Goal: Communication & Community: Answer question/provide support

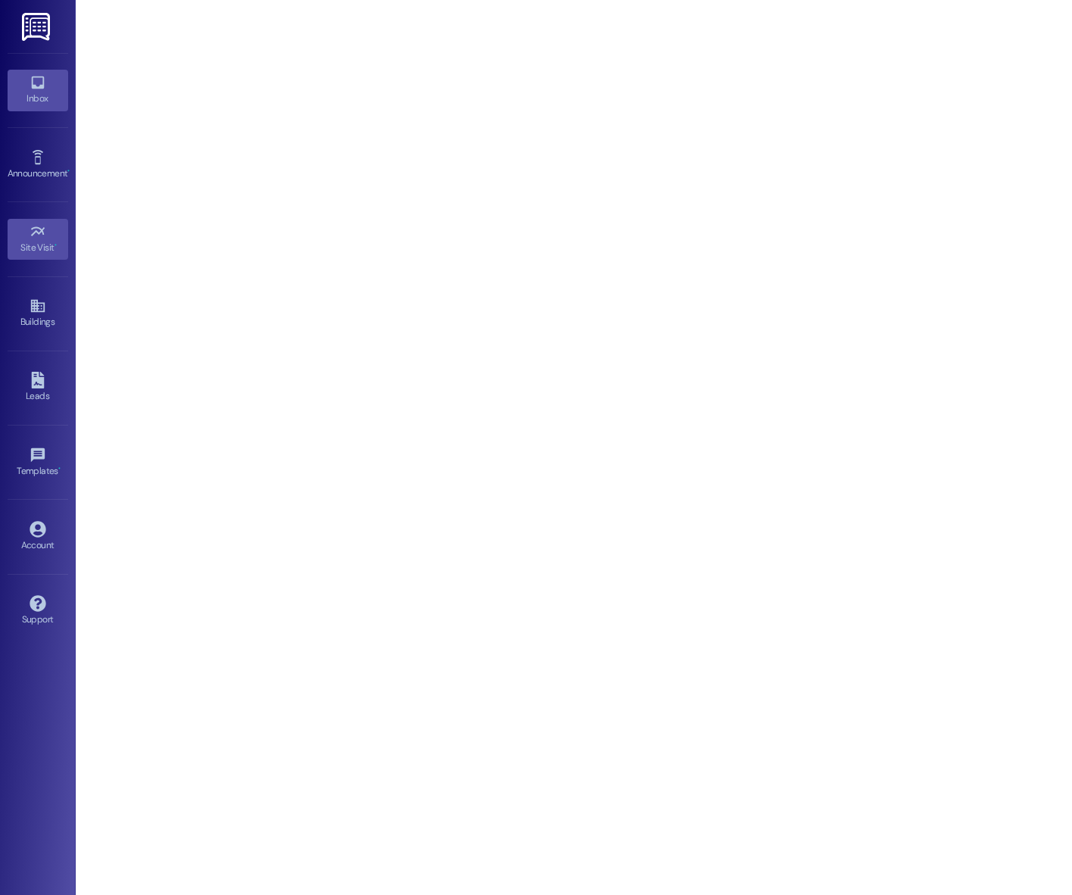
click at [48, 81] on link "Inbox" at bounding box center [38, 90] width 61 height 41
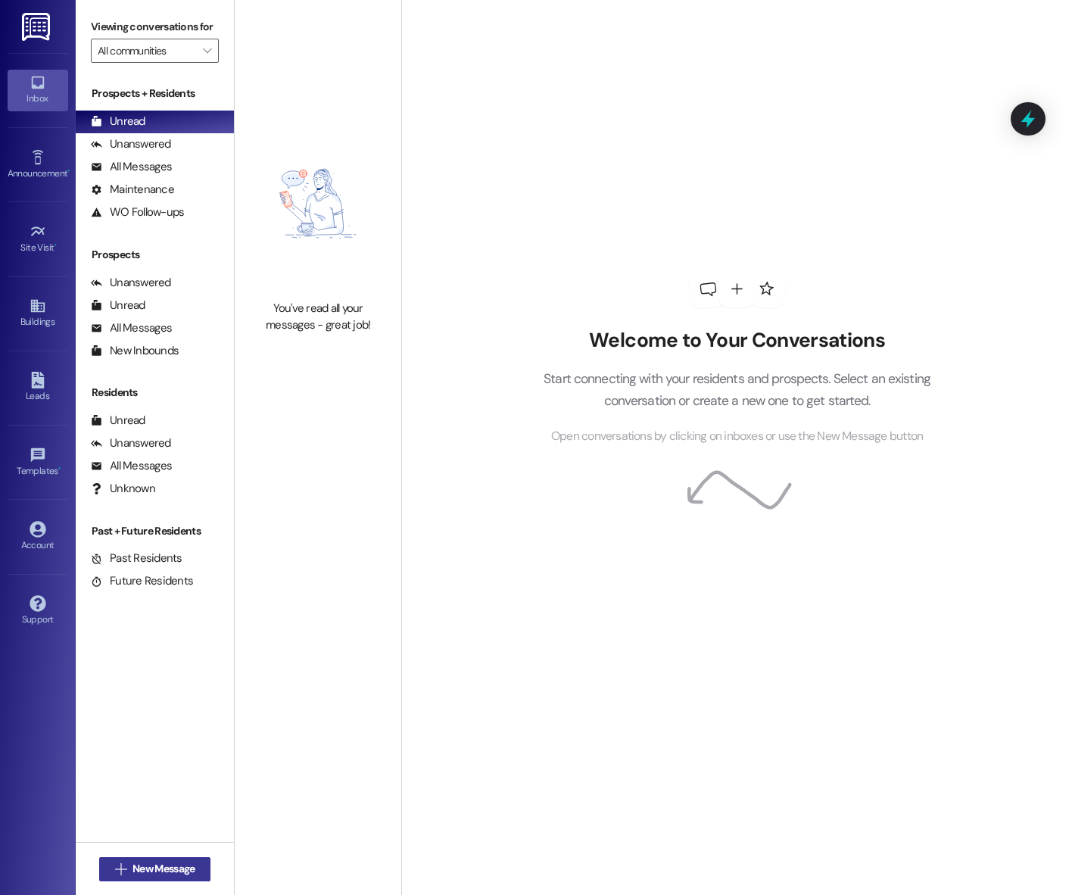
click at [146, 869] on span "New Message" at bounding box center [164, 869] width 62 height 16
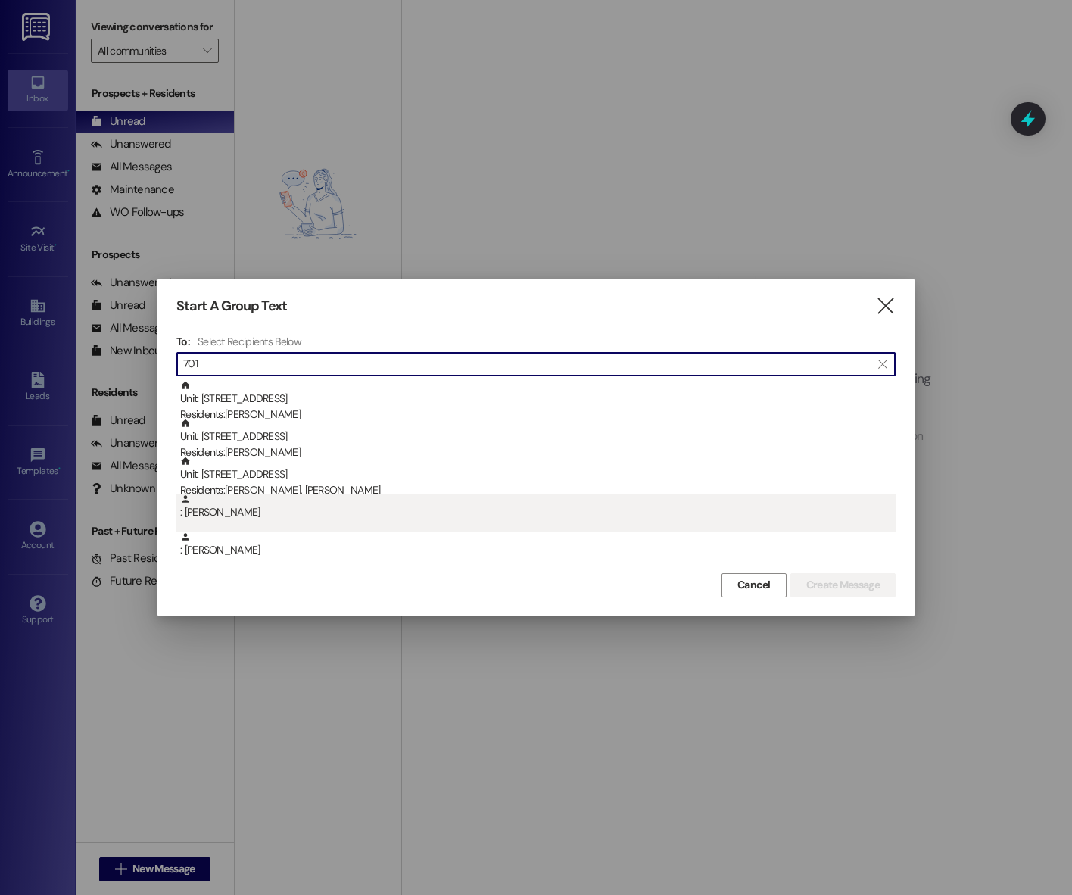
scroll to position [6, 0]
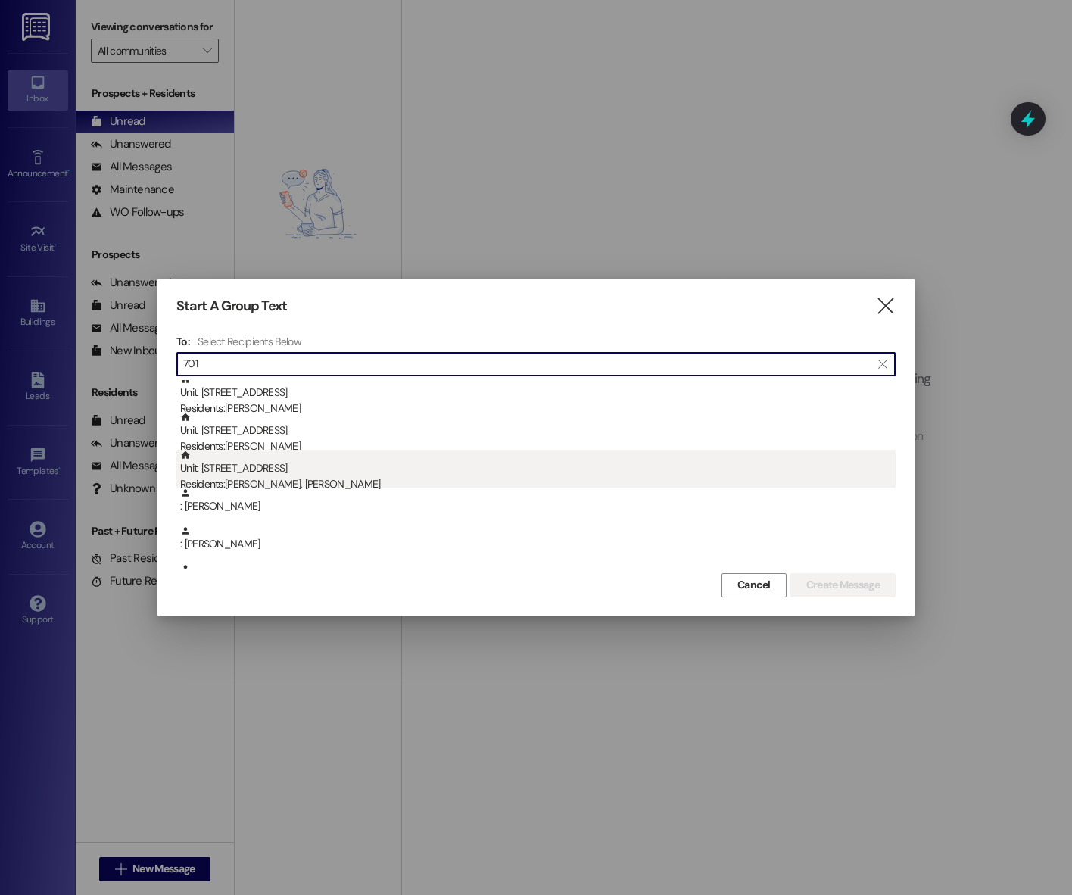
type input "701"
click at [295, 453] on div "Unit: 1701 - A Beacon Place-Tuscaloosa Residents: [PERSON_NAME], [PERSON_NAME]" at bounding box center [538, 471] width 716 height 43
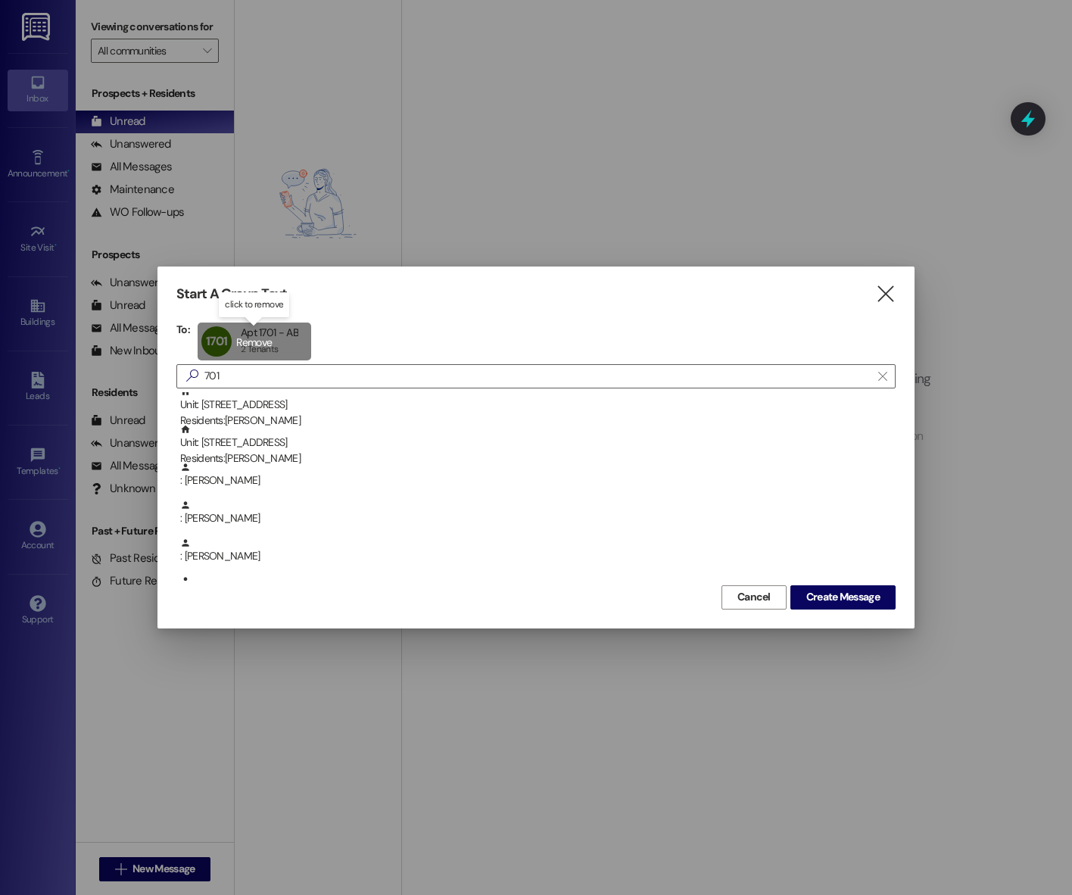
click at [278, 342] on div "1701 Apt 1701 - AB Apt 1701 - AB 2 Tenants 2 Tenants click to remove" at bounding box center [255, 342] width 114 height 38
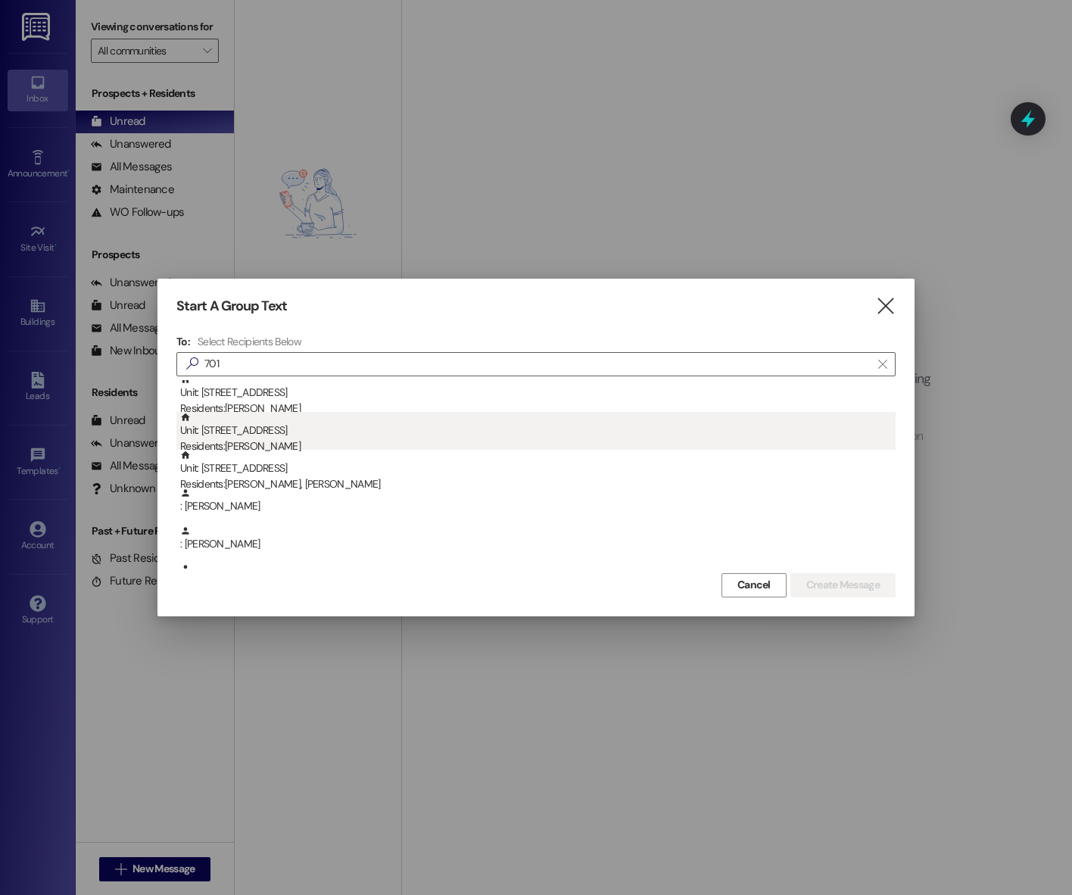
click at [280, 438] on div "Residents: [PERSON_NAME]" at bounding box center [538, 446] width 716 height 16
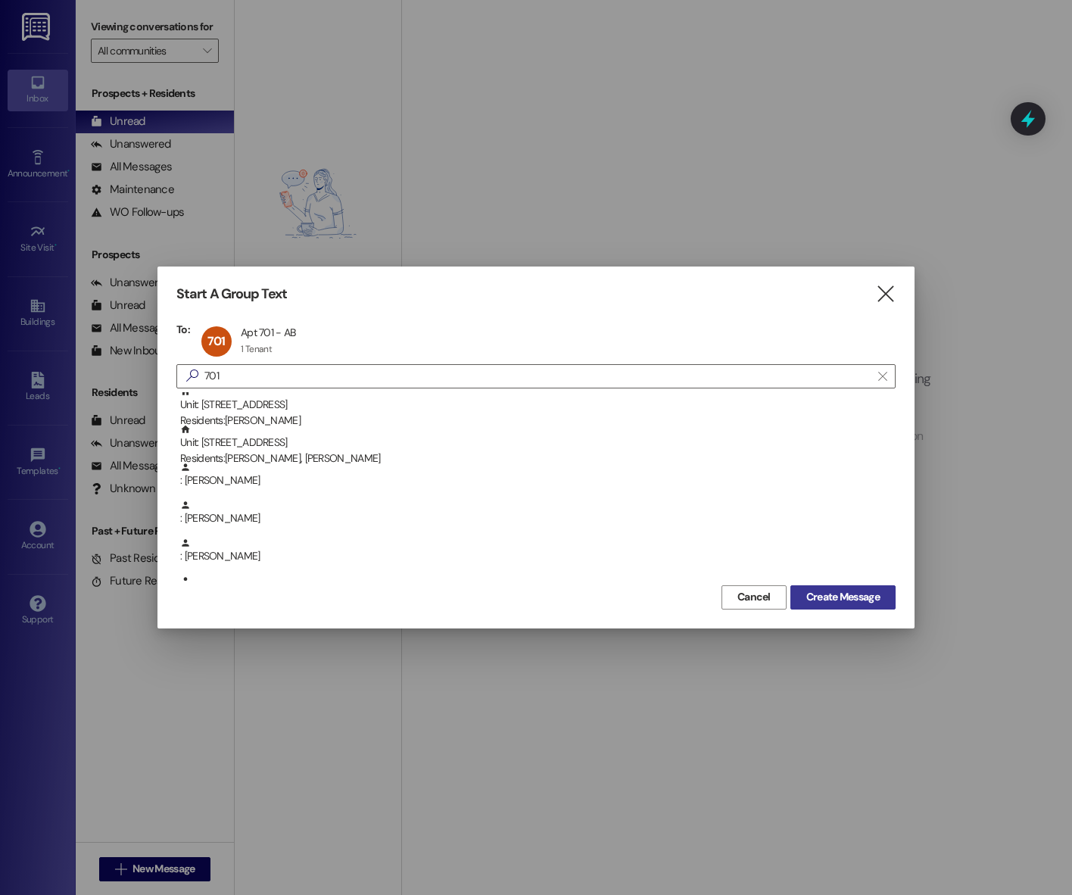
click at [854, 607] on button "Create Message" at bounding box center [843, 597] width 105 height 24
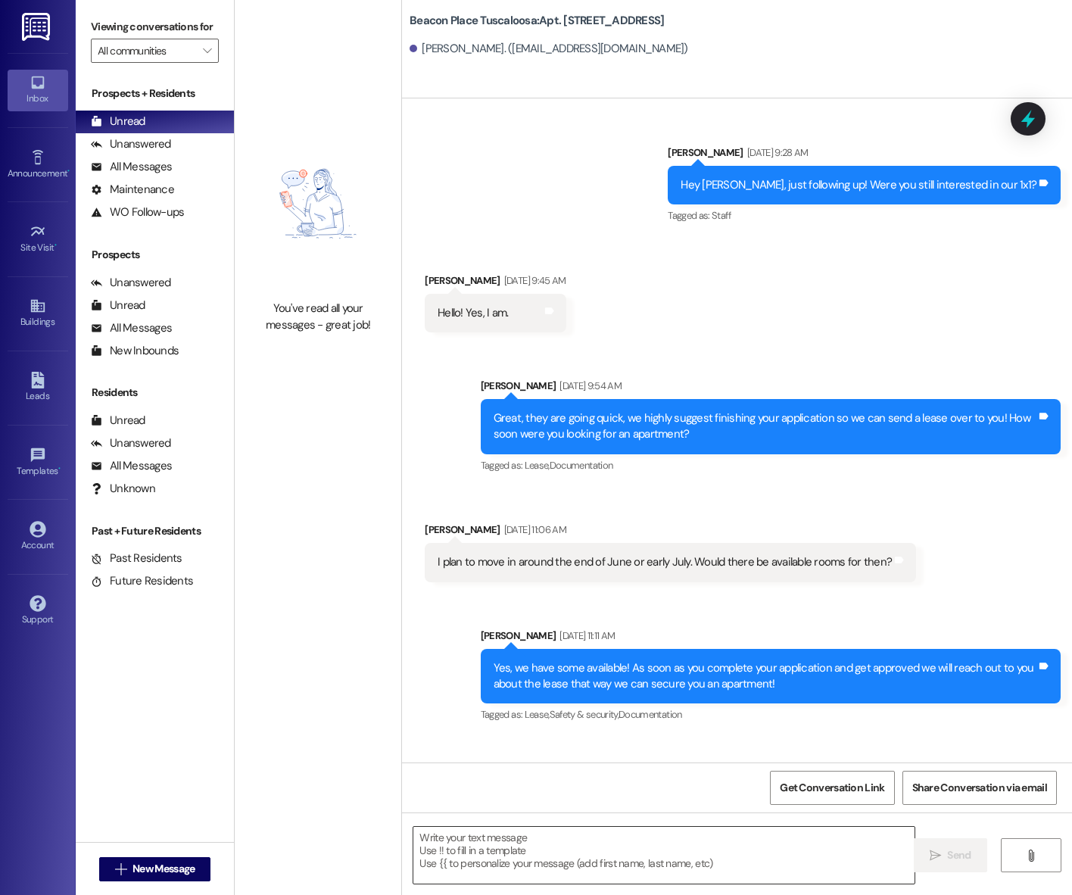
scroll to position [46216, 0]
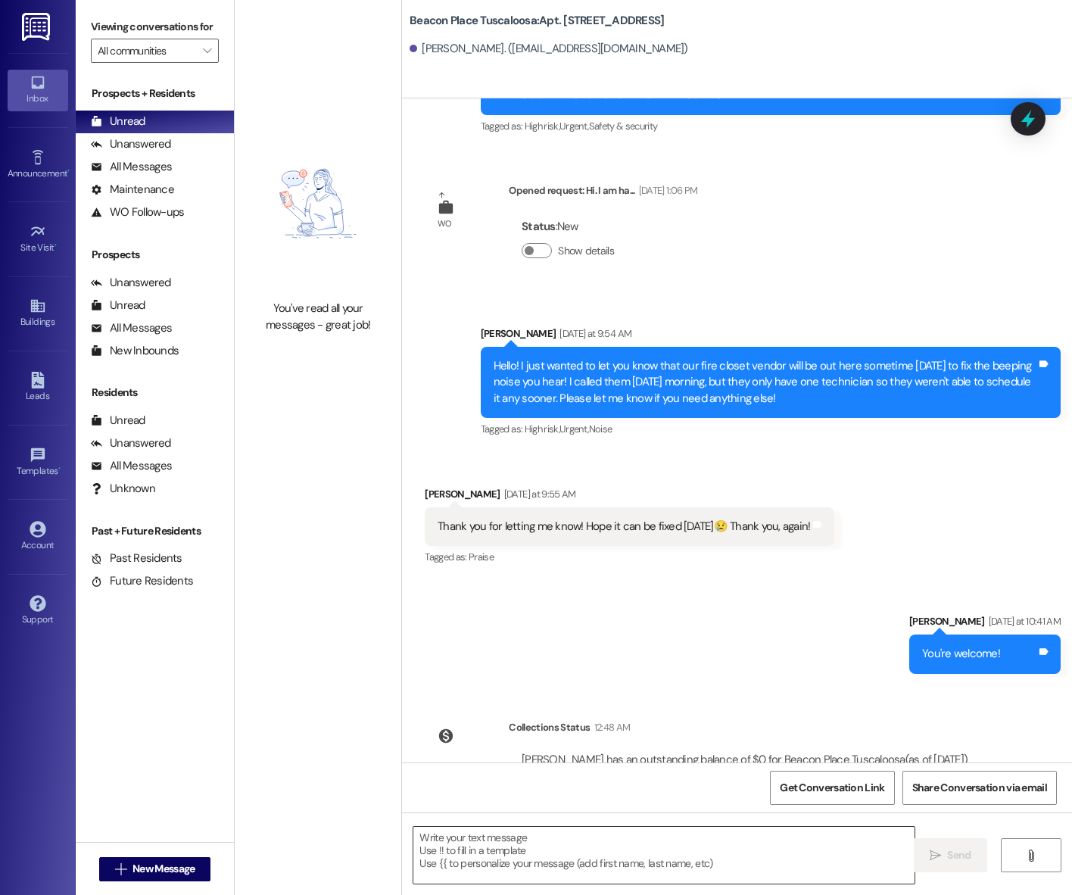
click at [588, 873] on textarea at bounding box center [663, 855] width 501 height 57
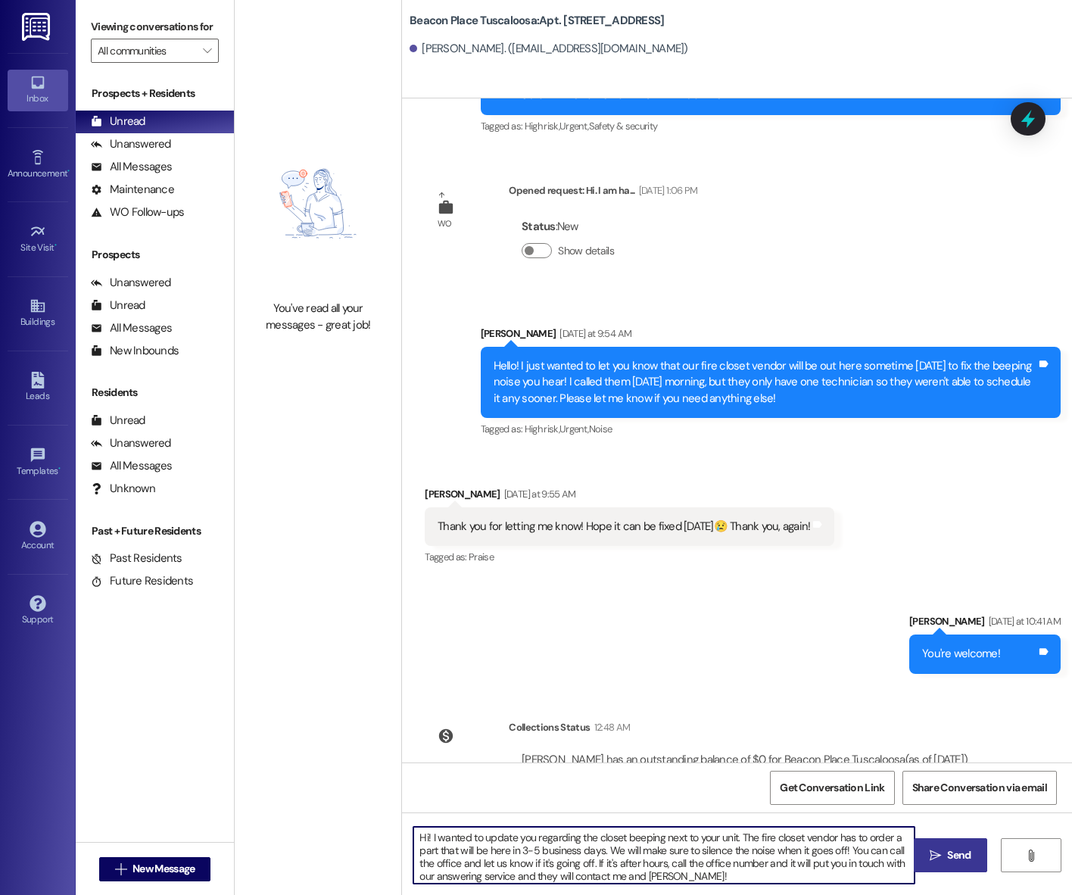
type textarea "Hi! I wanted to update you regarding the closet beeping next to your unit. The …"
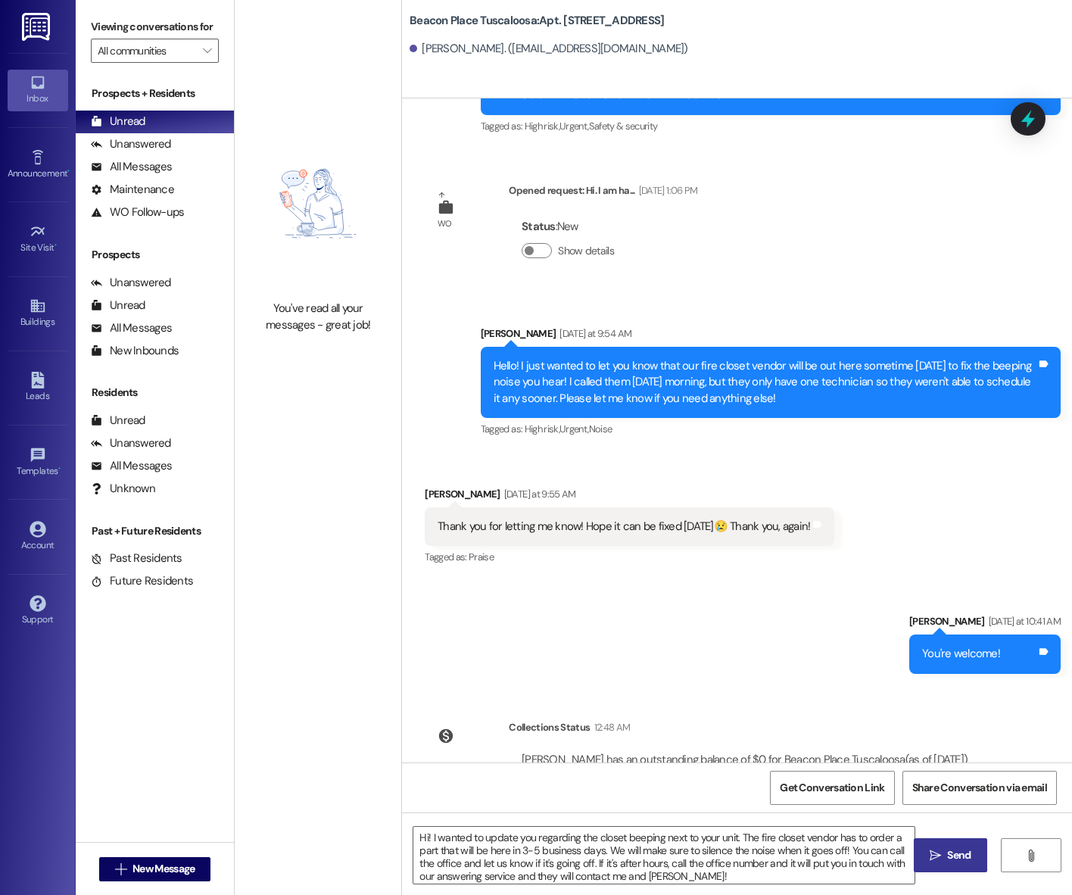
click at [937, 848] on span " Send" at bounding box center [951, 855] width 48 height 16
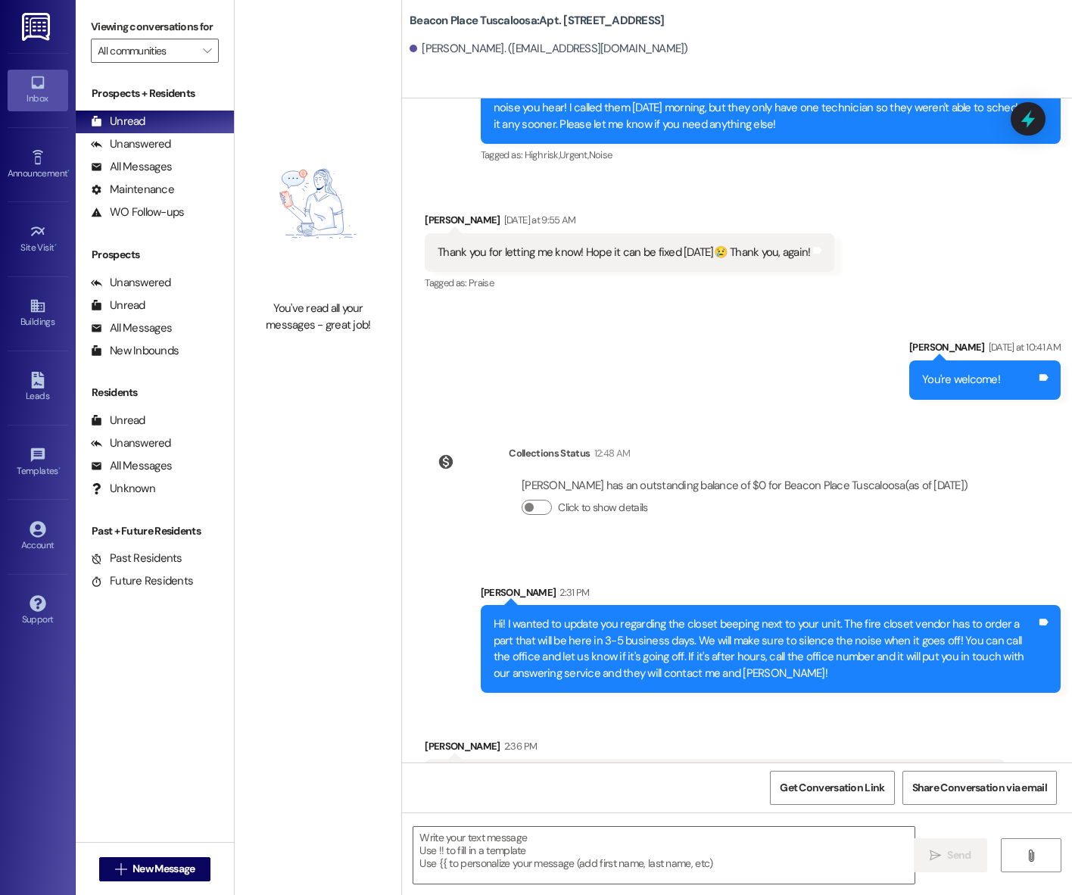
scroll to position [46491, 0]
